Goal: Task Accomplishment & Management: Manage account settings

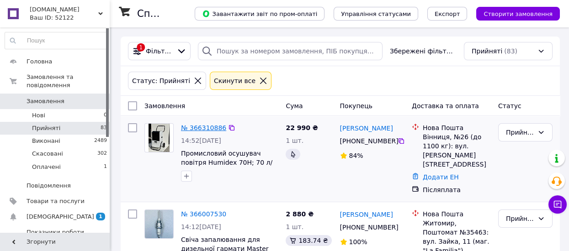
click at [201, 127] on link "№ 366310886" at bounding box center [203, 127] width 45 height 7
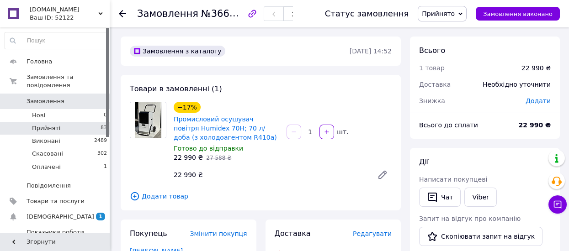
click at [43, 124] on span "Прийняті" at bounding box center [46, 128] width 28 height 8
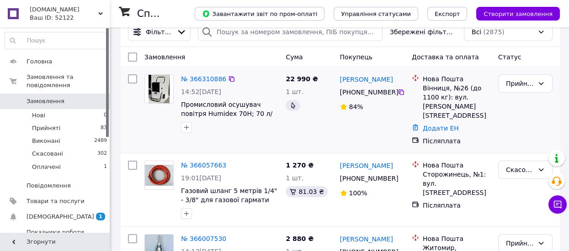
scroll to position [30, 0]
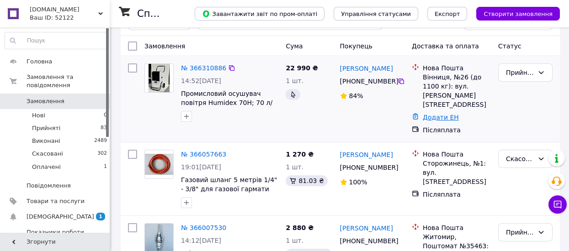
click at [434, 114] on link "Додати ЕН" at bounding box center [441, 117] width 36 height 7
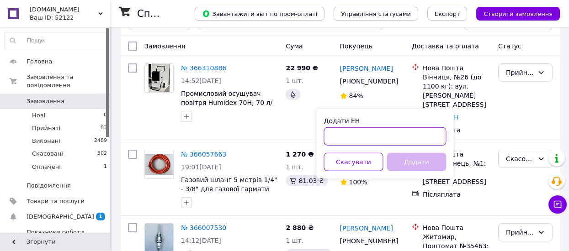
click at [355, 133] on input "Додати ЕН" at bounding box center [385, 136] width 122 height 18
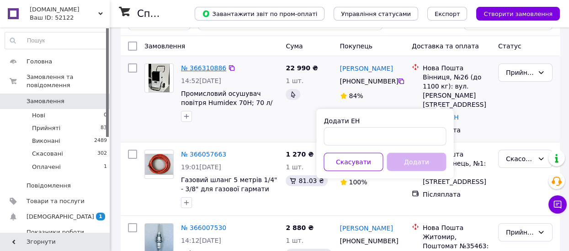
click at [200, 68] on link "№ 366310886" at bounding box center [203, 67] width 45 height 7
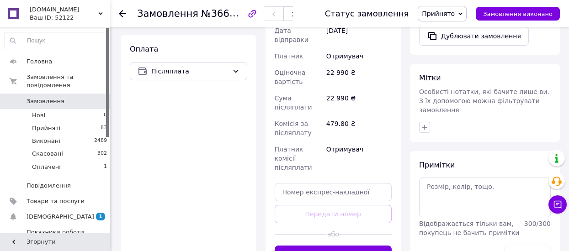
scroll to position [335, 0]
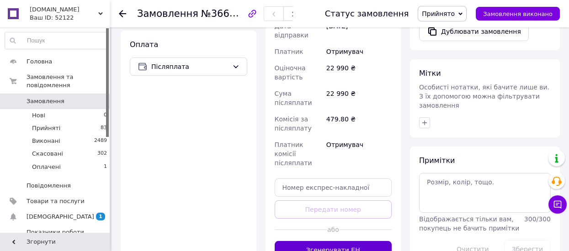
click at [328, 241] on button "Згенерувати ЕН" at bounding box center [333, 250] width 117 height 18
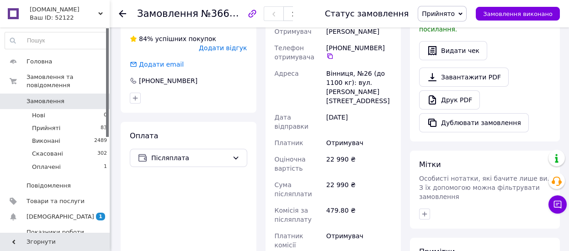
scroll to position [274, 0]
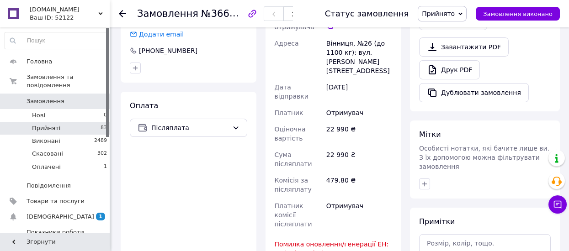
click at [43, 124] on span "Прийняті" at bounding box center [46, 128] width 28 height 8
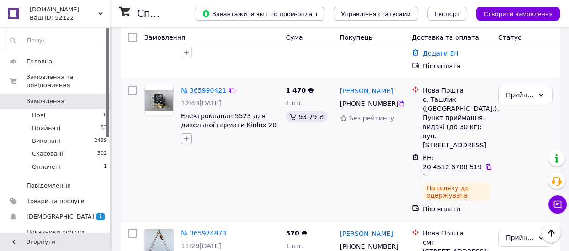
scroll to position [244, 0]
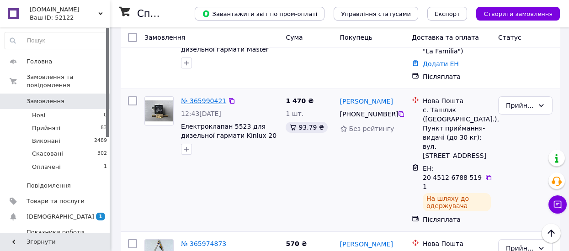
click at [202, 97] on link "№ 365990421" at bounding box center [203, 100] width 45 height 7
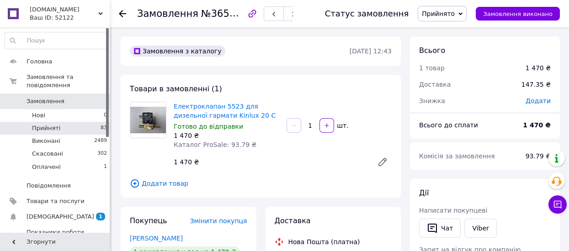
click at [49, 124] on span "Прийняті" at bounding box center [46, 128] width 28 height 8
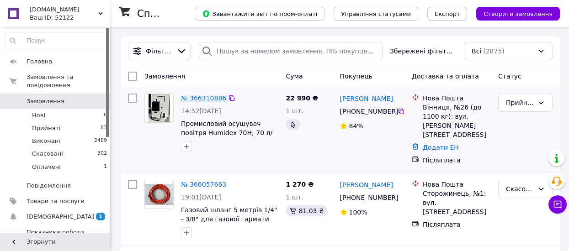
click at [213, 98] on link "№ 366310886" at bounding box center [203, 98] width 45 height 7
